Goal: Task Accomplishment & Management: Use online tool/utility

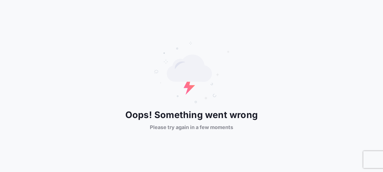
click at [254, 153] on div "Oops! Something went wrong Please try again in a few moments" at bounding box center [191, 86] width 383 height 172
